Goal: Check status: Check status

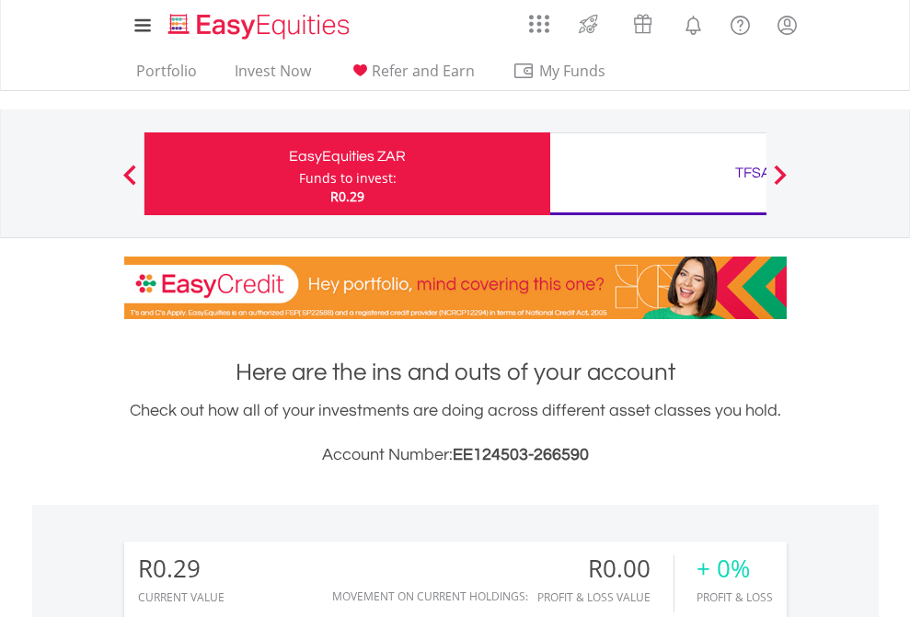
scroll to position [177, 289]
click at [299, 174] on div "Funds to invest:" at bounding box center [347, 178] width 97 height 18
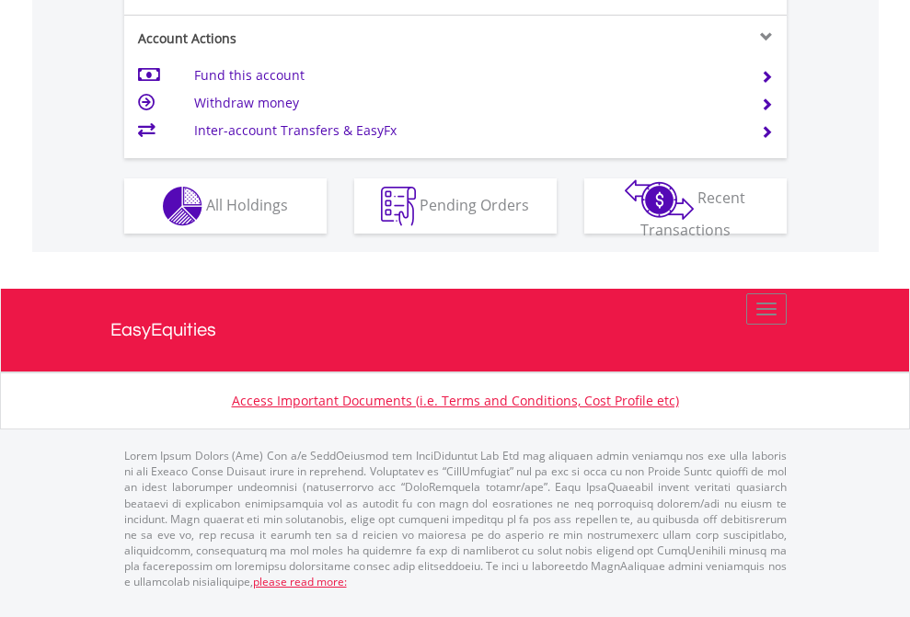
scroll to position [1763, 0]
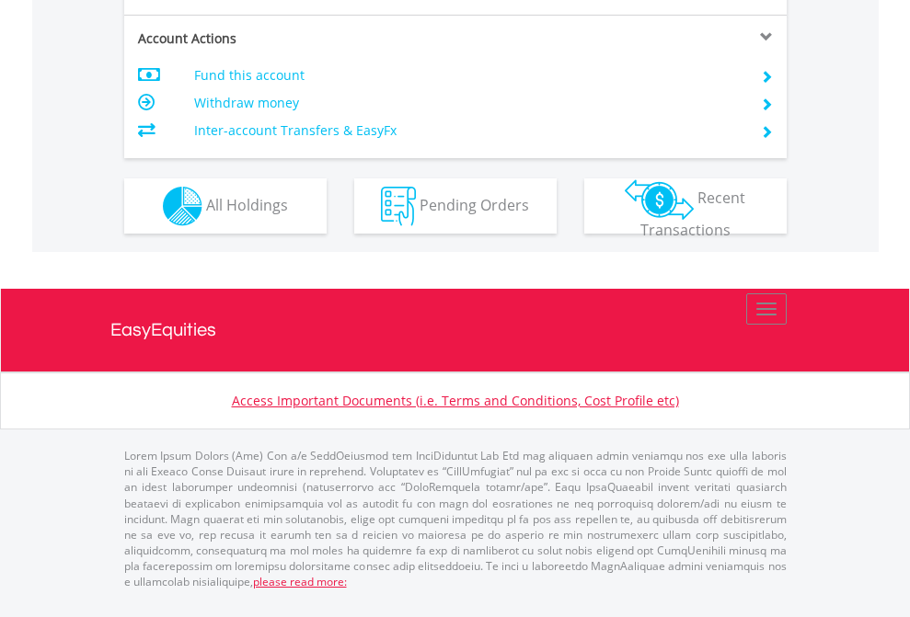
scroll to position [1726, 0]
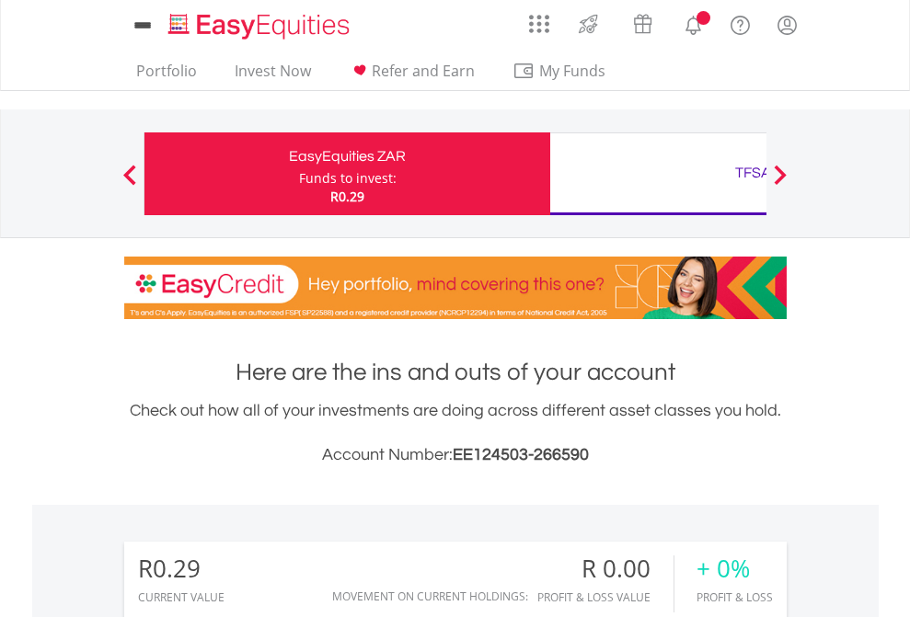
scroll to position [177, 289]
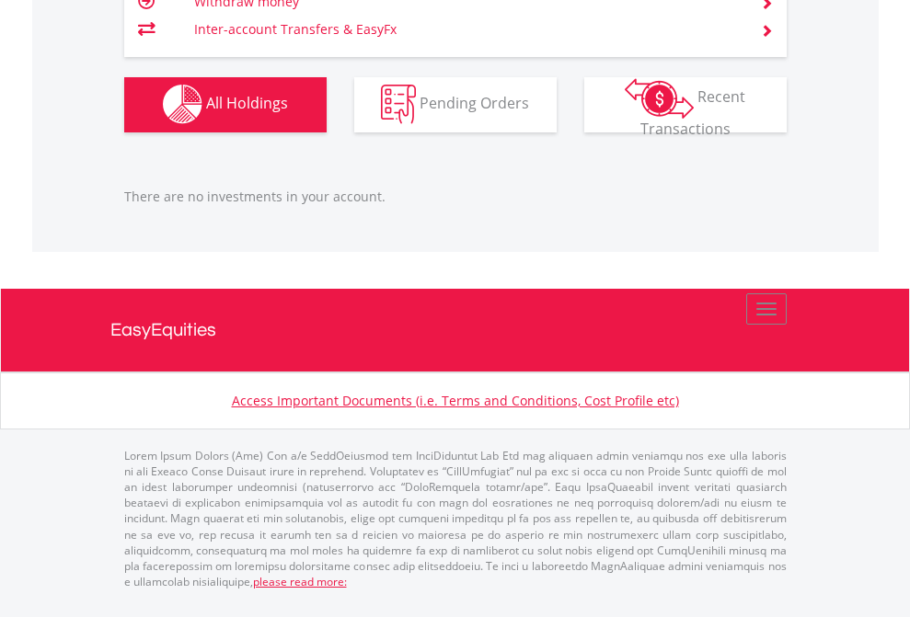
scroll to position [1821, 0]
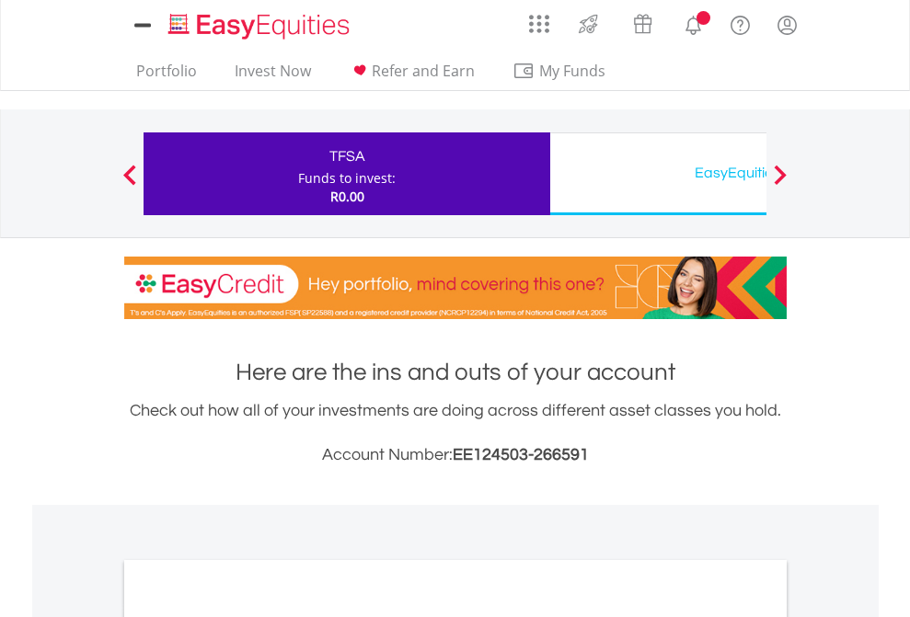
scroll to position [1106, 0]
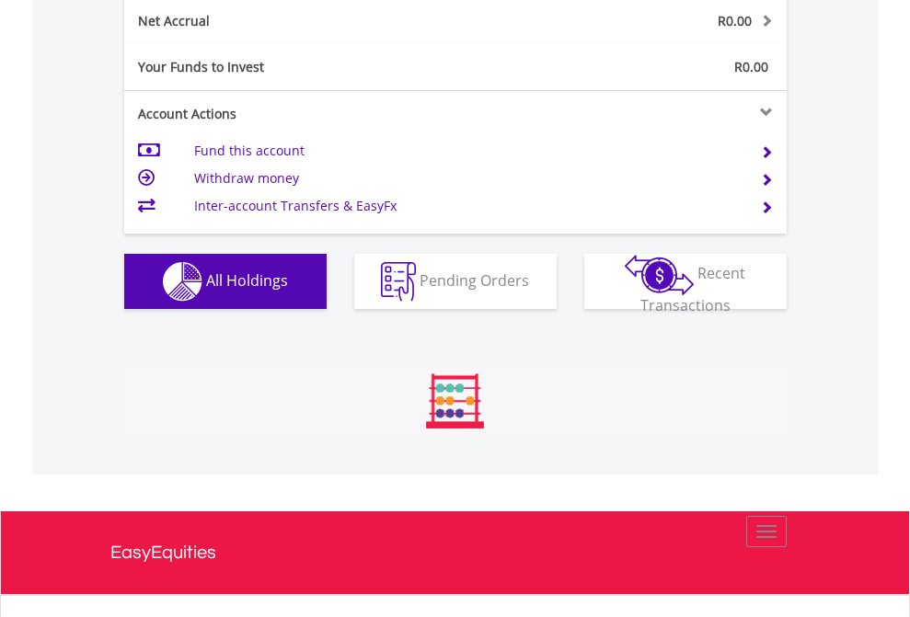
scroll to position [177, 289]
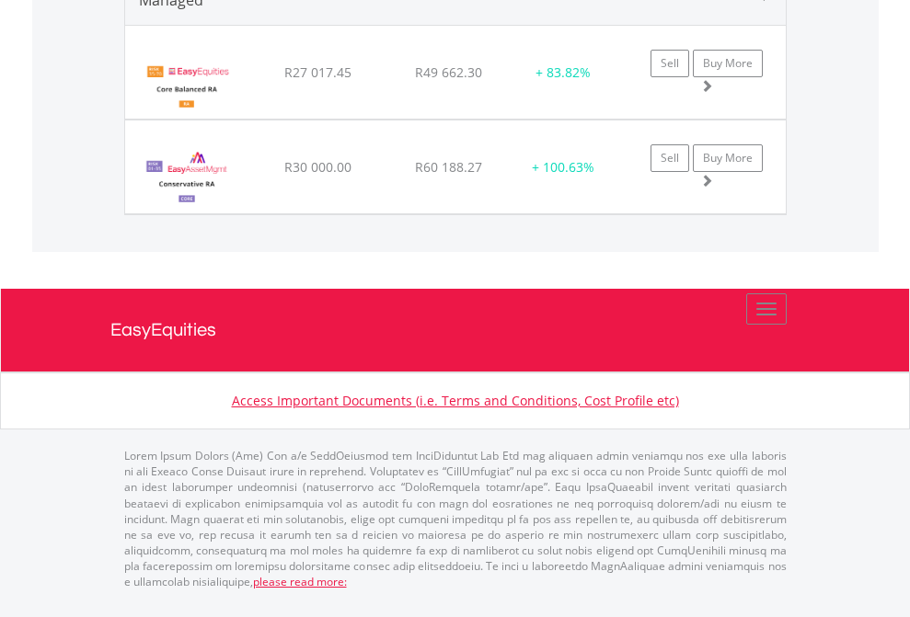
scroll to position [2190, 0]
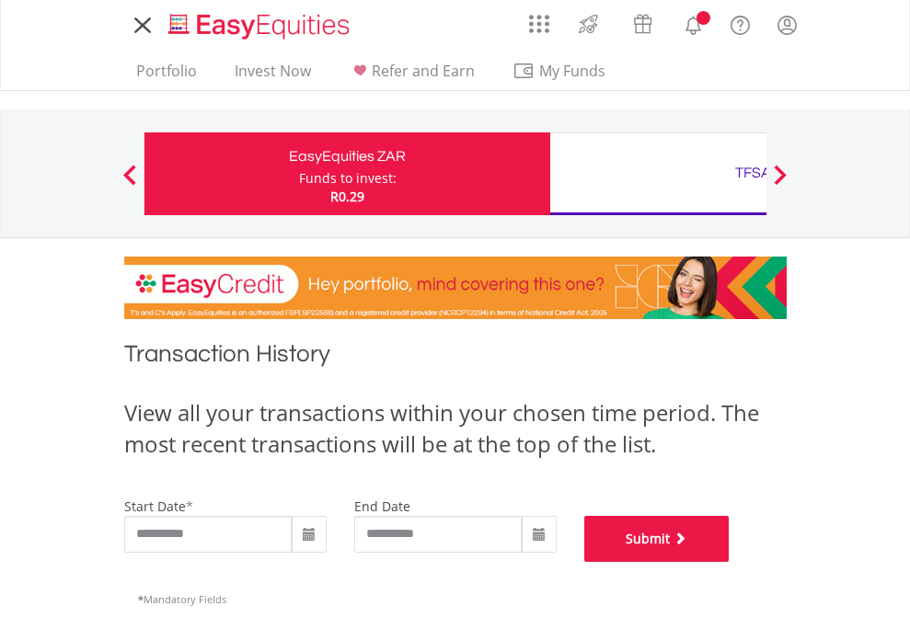
click at [729, 562] on button "Submit" at bounding box center [656, 539] width 145 height 46
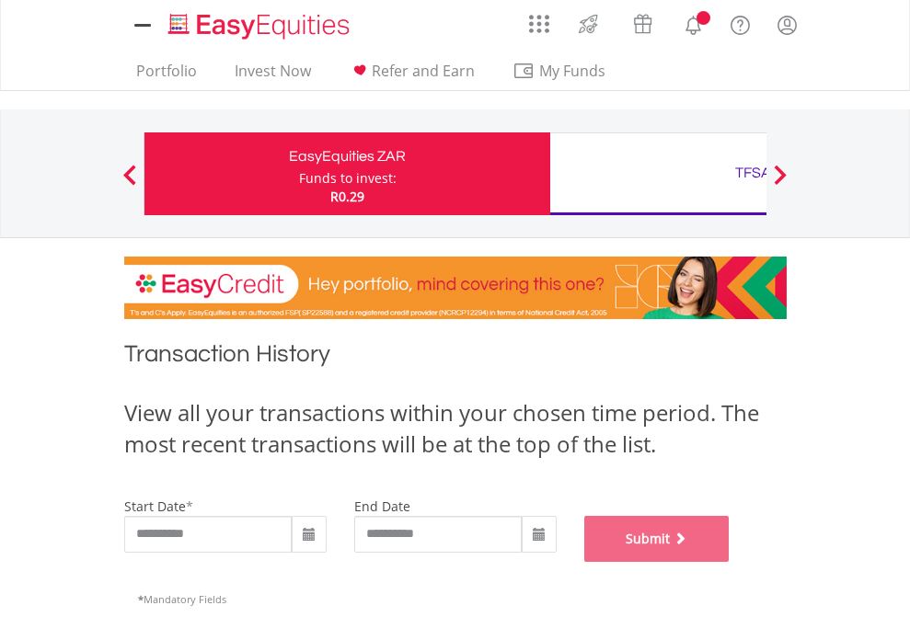
scroll to position [746, 0]
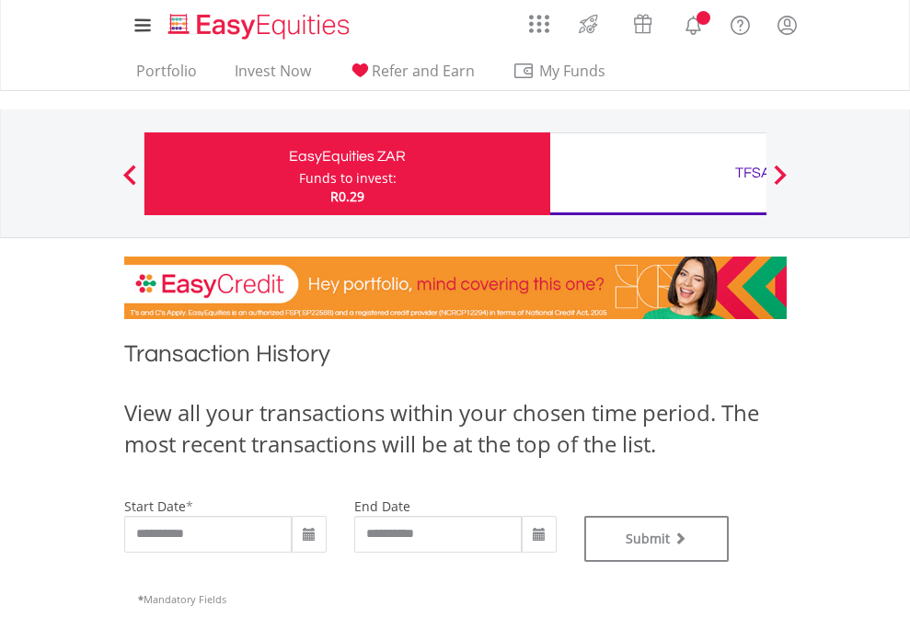
click at [658, 174] on div "TFSA" at bounding box center [753, 173] width 384 height 26
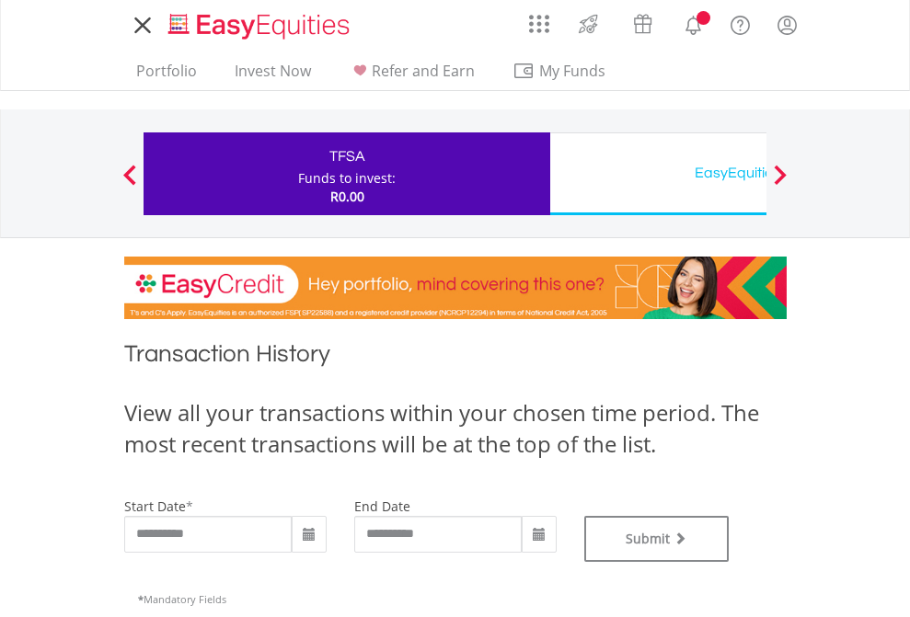
type input "**********"
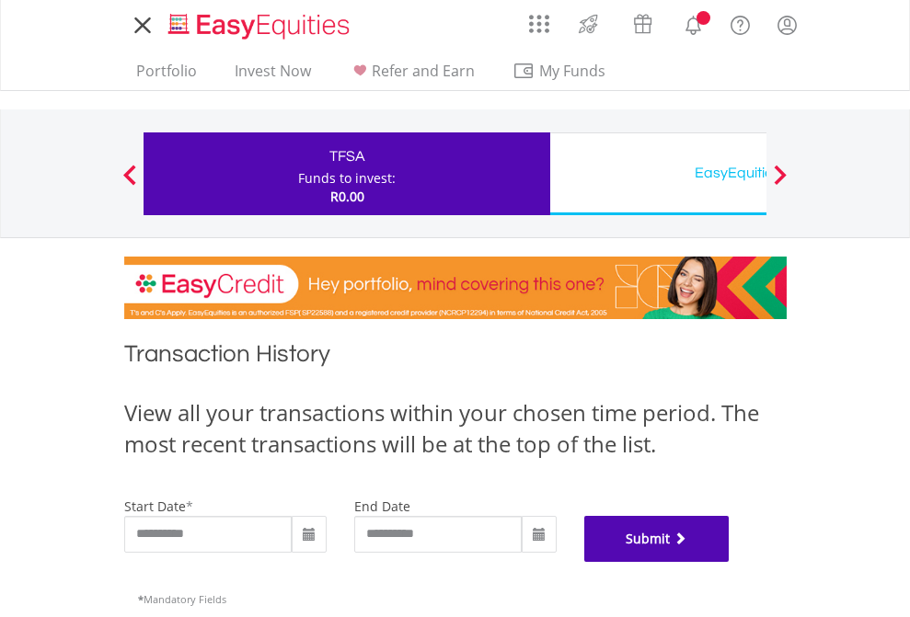
click at [729, 562] on button "Submit" at bounding box center [656, 539] width 145 height 46
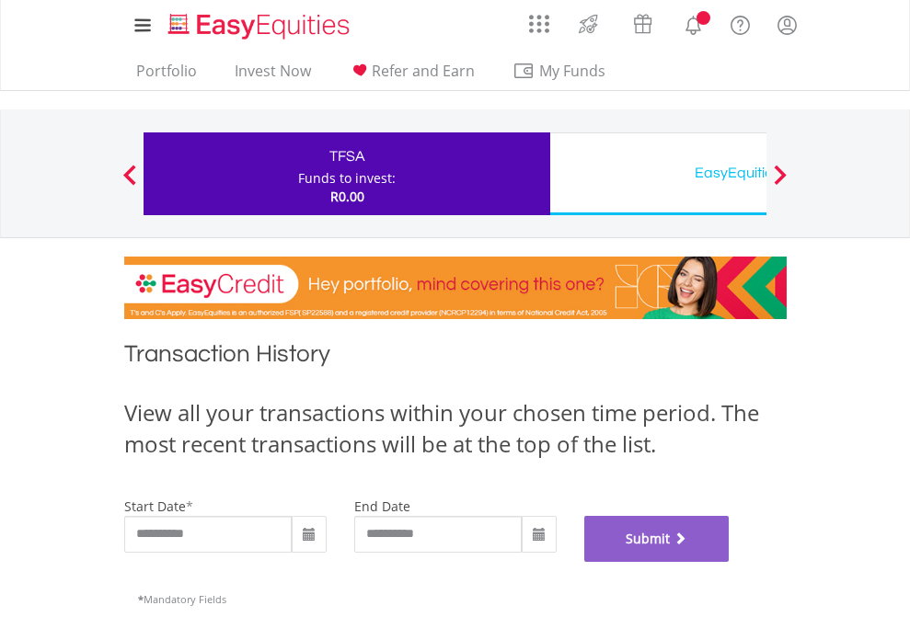
scroll to position [746, 0]
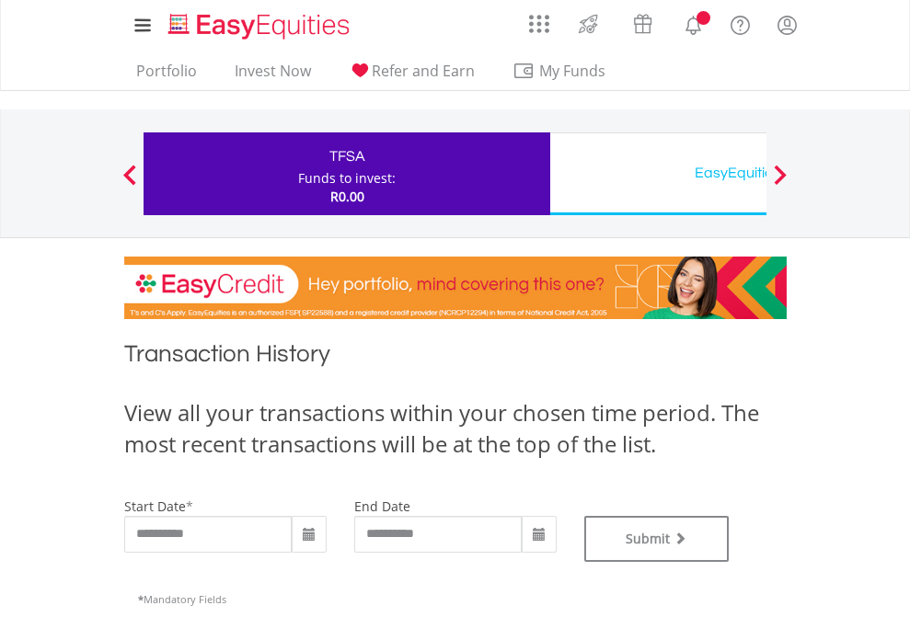
click at [658, 174] on div "EasyEquities USD" at bounding box center [753, 173] width 384 height 26
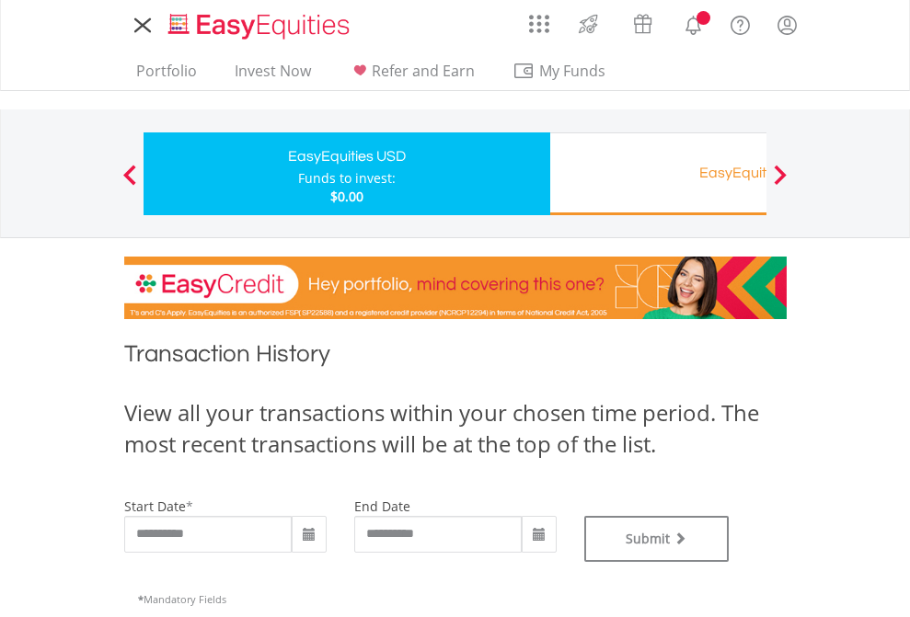
type input "**********"
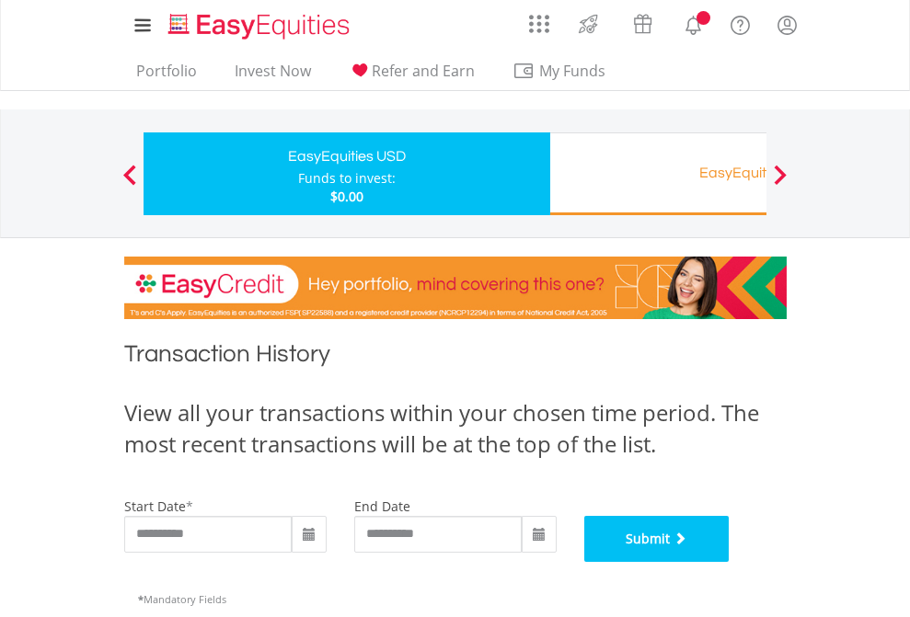
click at [729, 562] on button "Submit" at bounding box center [656, 539] width 145 height 46
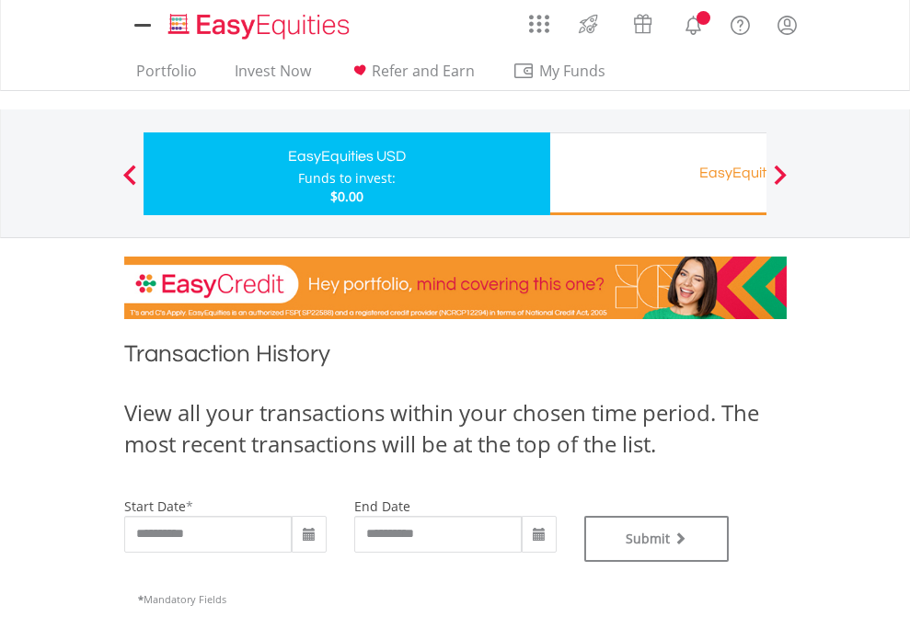
click at [658, 174] on div "EasyEquities RA" at bounding box center [753, 173] width 384 height 26
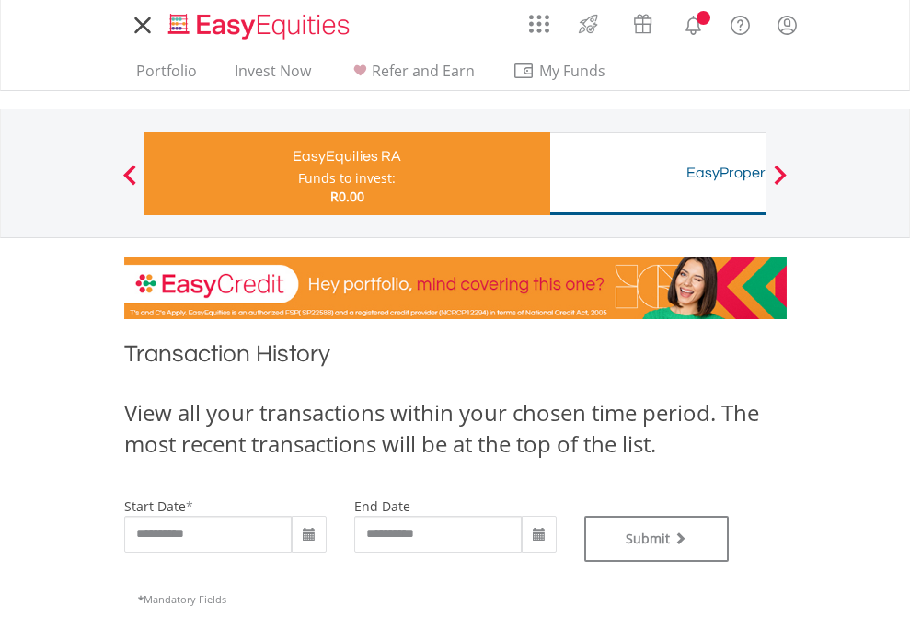
type input "**********"
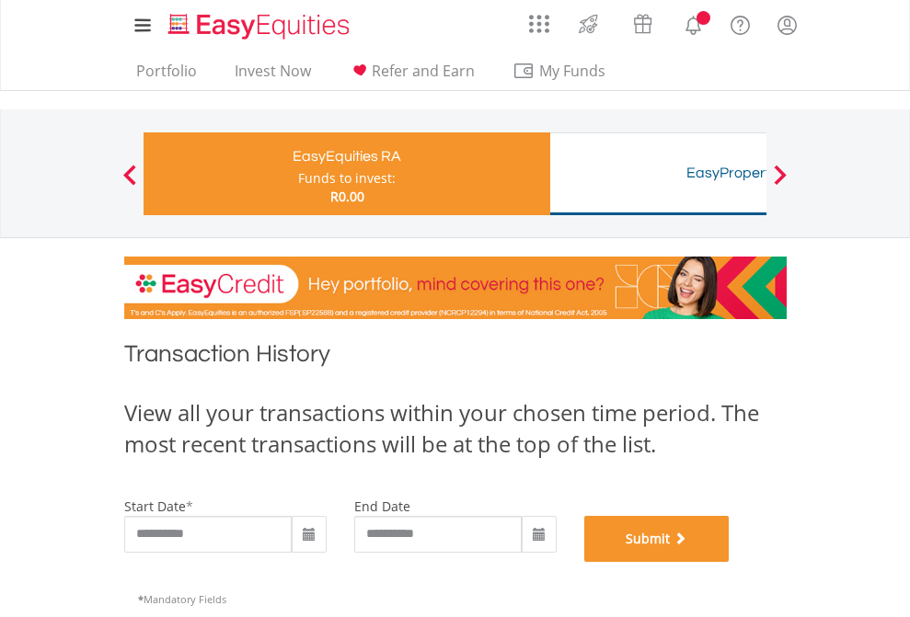
click at [729, 562] on button "Submit" at bounding box center [656, 539] width 145 height 46
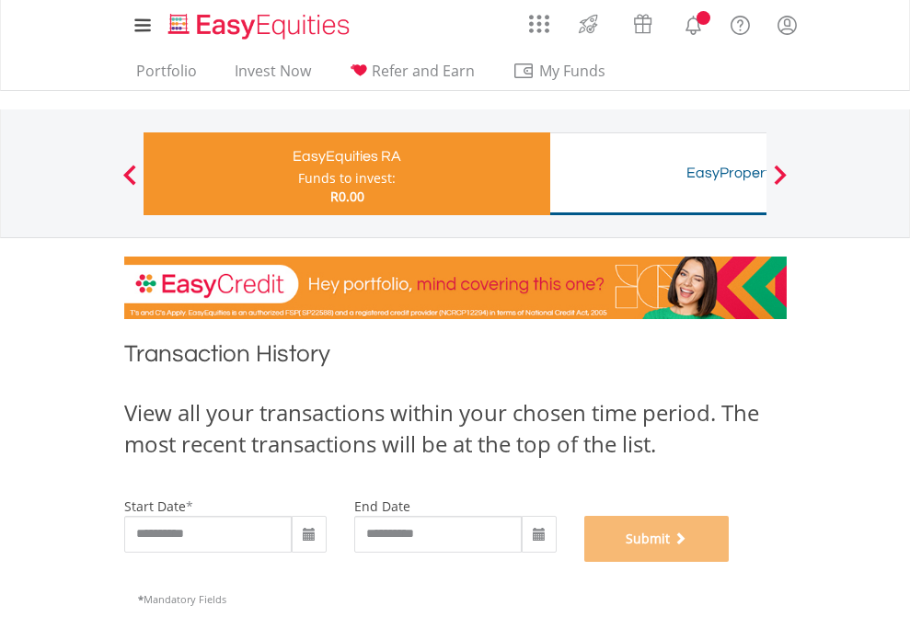
scroll to position [746, 0]
